Goal: Information Seeking & Learning: Learn about a topic

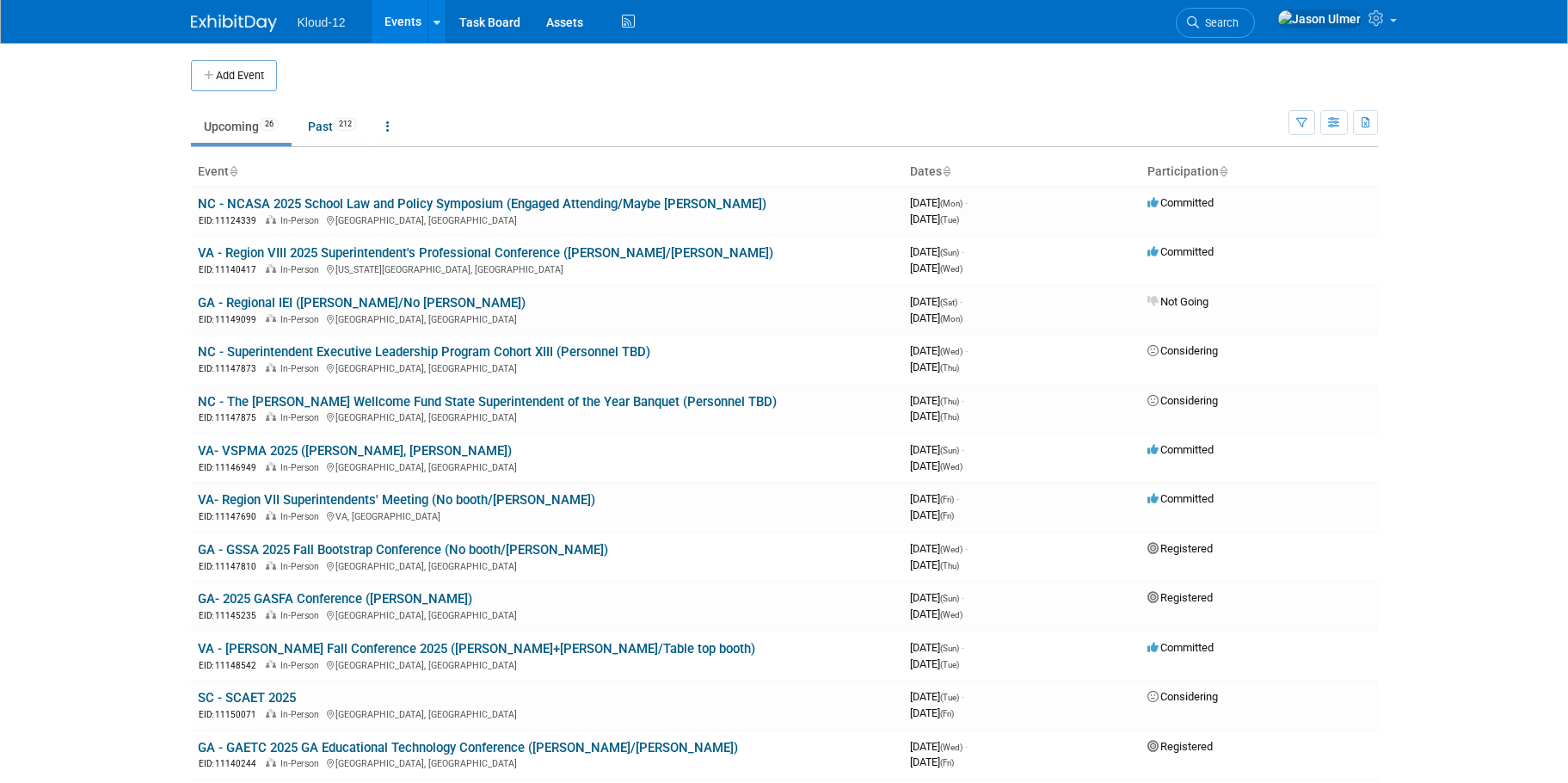
click at [404, 554] on link "GA - GSSA 2025 Fall Bootstrap Conference (No booth/[PERSON_NAME])" at bounding box center [403, 550] width 410 height 15
click at [324, 302] on link "GA - Regional IEI ([PERSON_NAME]/No [PERSON_NAME])" at bounding box center [362, 303] width 328 height 15
click at [258, 543] on link "GA - GSSA 2025 Fall Bootstrap Conference (No booth/[PERSON_NAME])" at bounding box center [403, 550] width 410 height 15
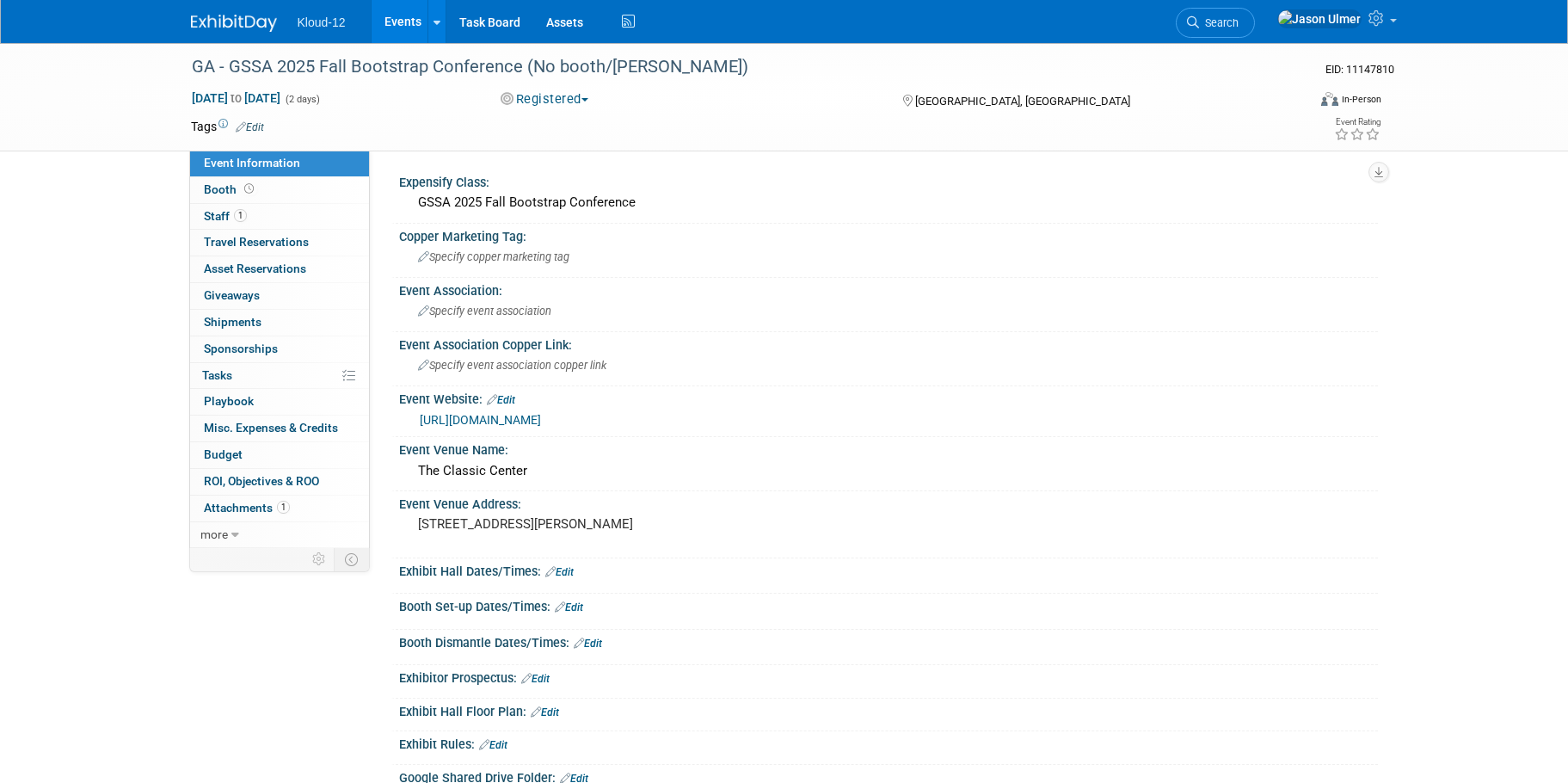
click at [230, 247] on span "Travel Reservations 0" at bounding box center [256, 242] width 105 height 14
click at [235, 513] on span "Attachments 1" at bounding box center [246, 508] width 86 height 14
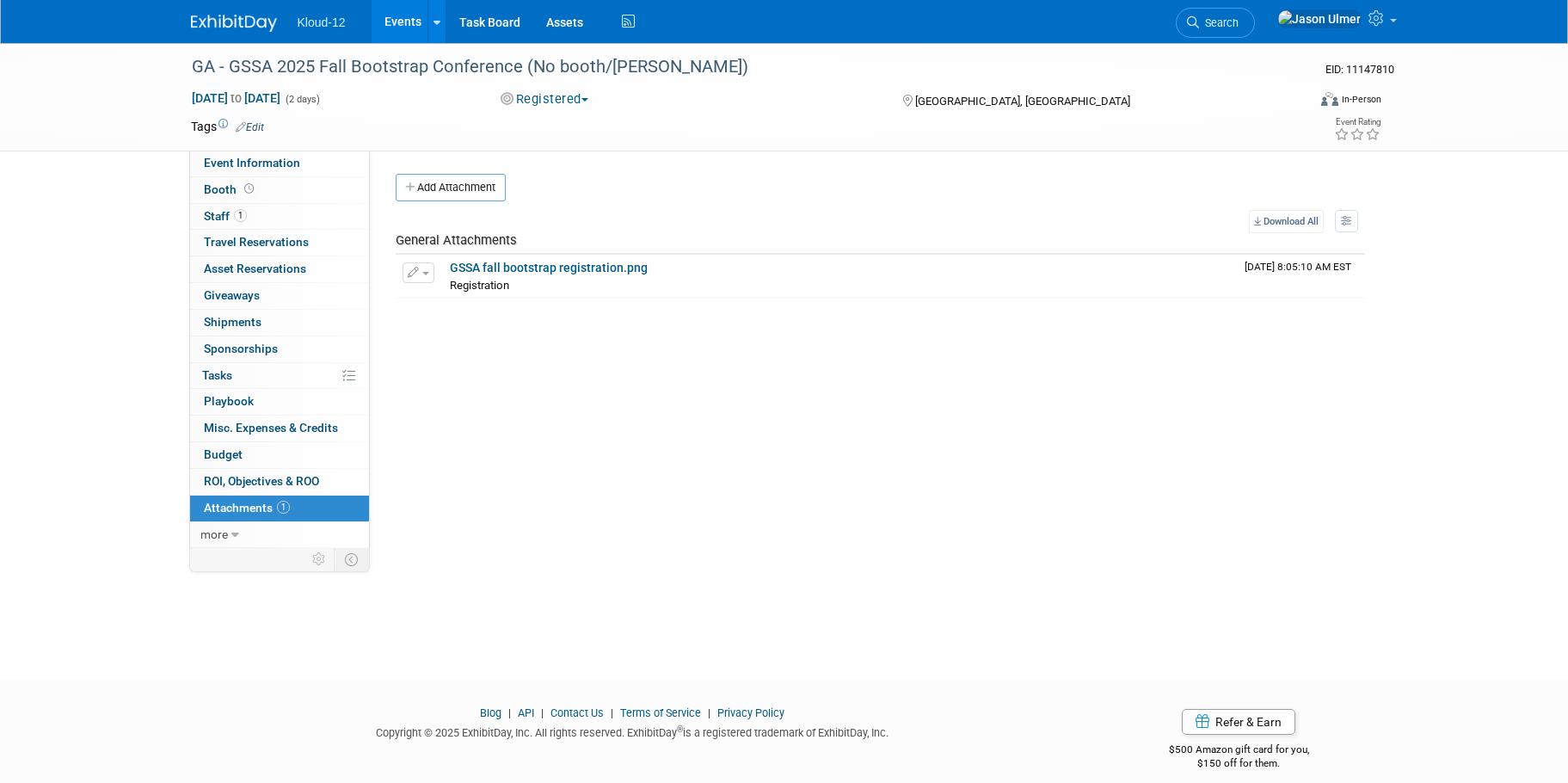
click at [498, 268] on link "GSSA fall bootstrap registration.png" at bounding box center [549, 267] width 198 height 14
